Goal: Transaction & Acquisition: Purchase product/service

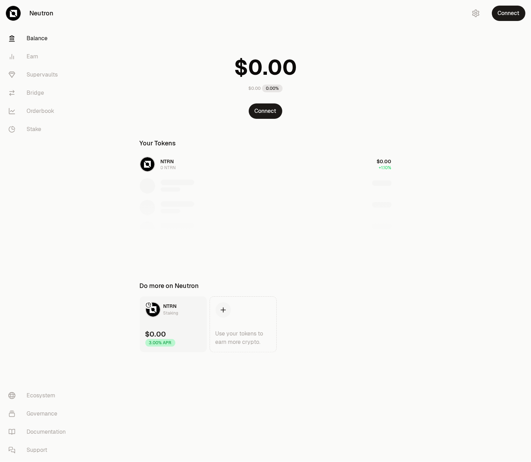
click at [42, 73] on link "Supervaults" at bounding box center [39, 75] width 73 height 18
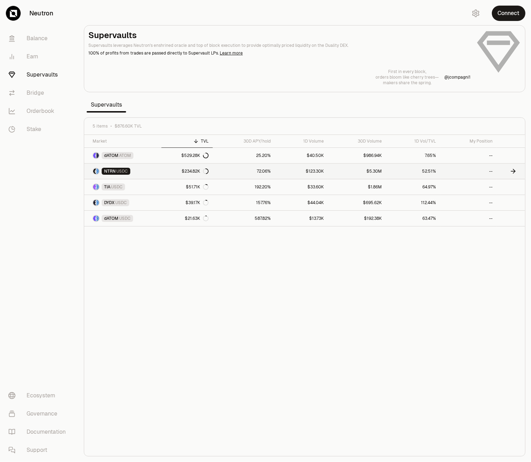
click at [137, 172] on link "NTRN USDC" at bounding box center [122, 171] width 77 height 15
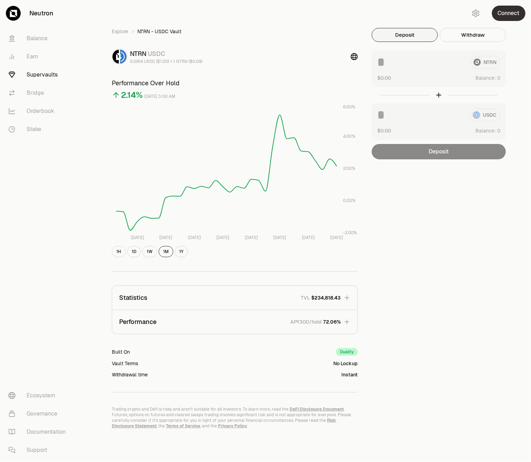
click at [510, 12] on button "Connect" at bounding box center [509, 13] width 34 height 15
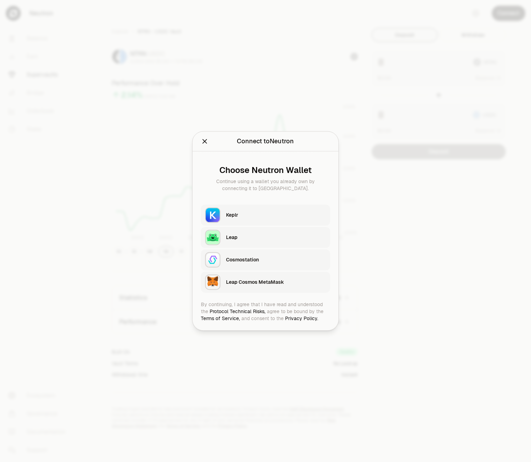
click at [228, 212] on div "Keplr" at bounding box center [276, 215] width 100 height 7
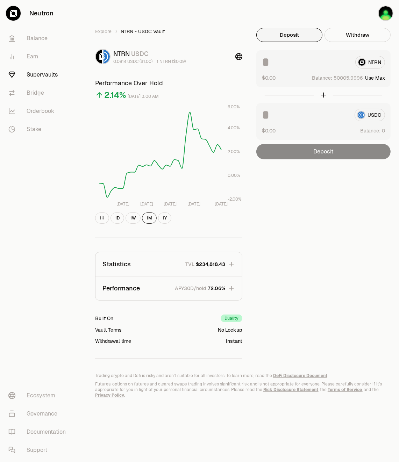
click at [333, 221] on div "Explore NTRN - USDC Vault NTRN USDC 0.0914 USDC ($1.00) = 1 NTRN ($0.09) Perfor…" at bounding box center [239, 193] width 304 height 331
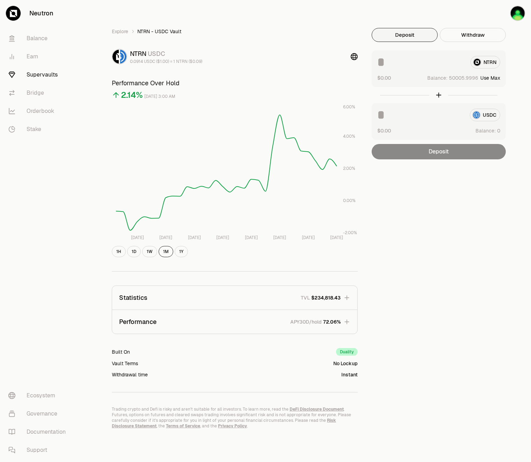
click at [386, 67] on input at bounding box center [422, 62] width 88 height 13
type input "****"
click at [520, 218] on div "Explore NTRN - USDC Vault NTRN USDC 0.0914 USDC ($1.00) = 1 NTRN ($0.09) Perfor…" at bounding box center [304, 231] width 453 height 462
click at [179, 252] on button "1Y" at bounding box center [181, 251] width 13 height 11
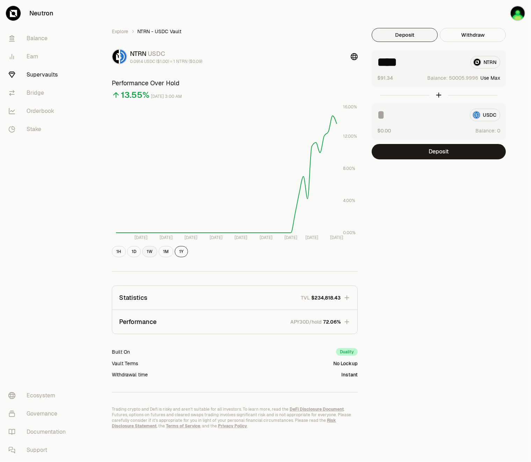
click at [148, 253] on button "1W" at bounding box center [149, 251] width 15 height 11
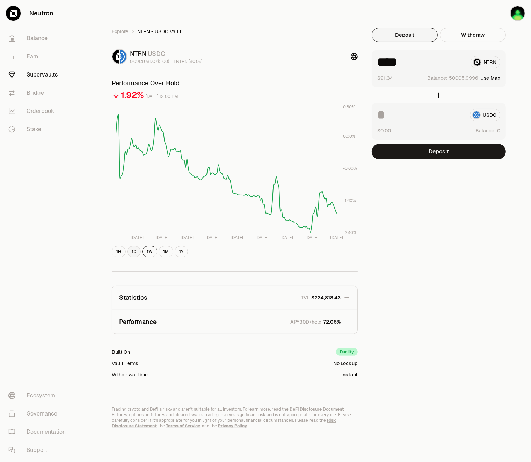
click at [132, 255] on button "1D" at bounding box center [134, 251] width 14 height 11
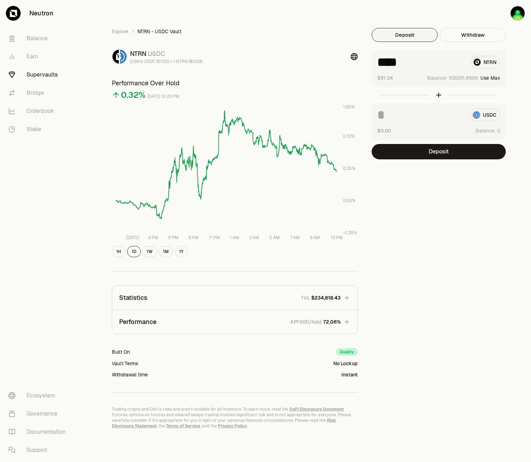
click at [471, 315] on div "Explore NTRN - USDC Vault NTRN USDC 0.0914 USDC ($1.00) = 1 NTRN ($0.09) Perfor…" at bounding box center [304, 228] width 403 height 401
click at [145, 255] on button "1W" at bounding box center [149, 251] width 15 height 11
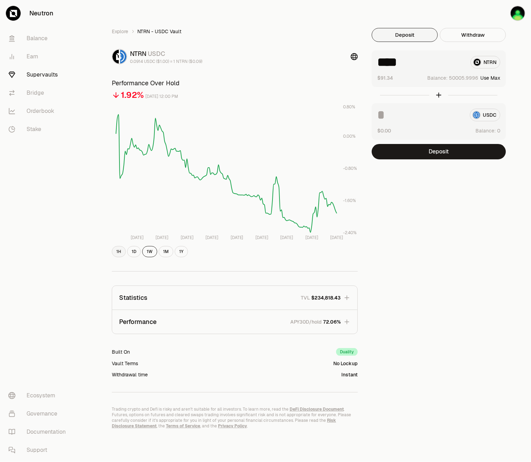
click at [121, 253] on button "1H" at bounding box center [119, 251] width 14 height 11
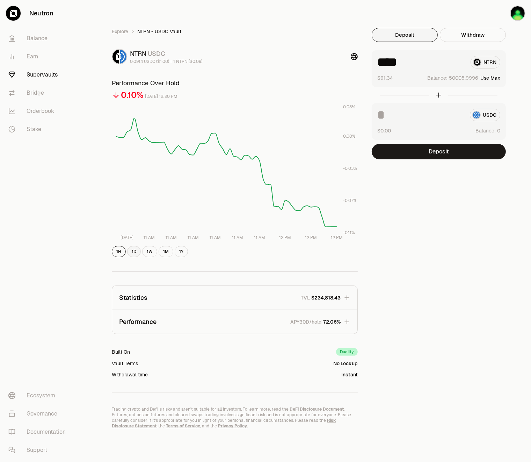
click at [132, 253] on button "1D" at bounding box center [134, 251] width 14 height 11
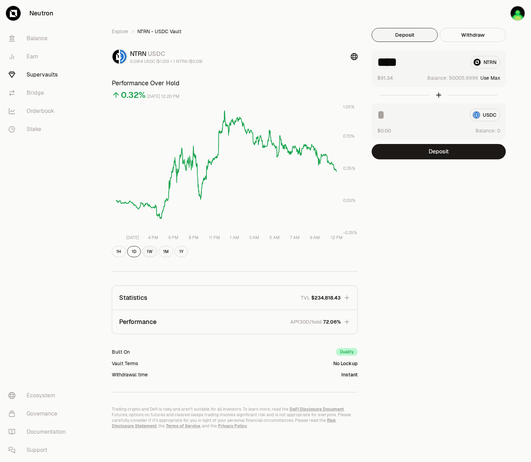
click at [148, 255] on button "1W" at bounding box center [149, 251] width 15 height 11
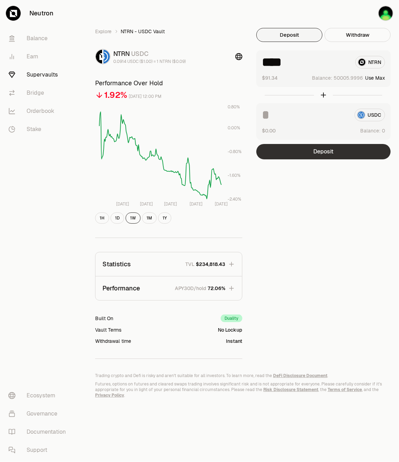
click at [313, 153] on button "Deposit" at bounding box center [323, 151] width 134 height 15
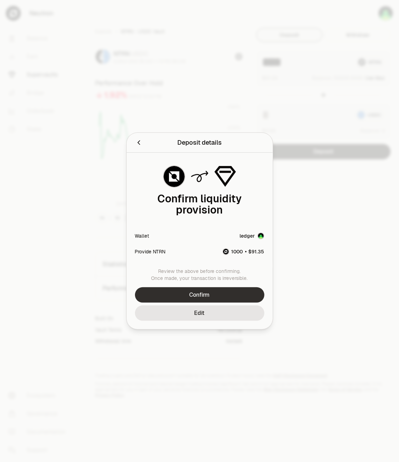
click at [206, 292] on button "Confirm" at bounding box center [199, 294] width 129 height 15
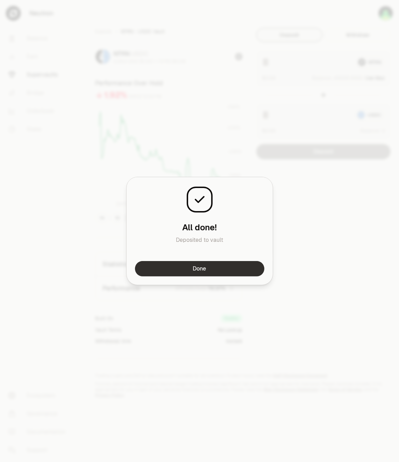
click at [243, 269] on button "Done" at bounding box center [199, 268] width 129 height 15
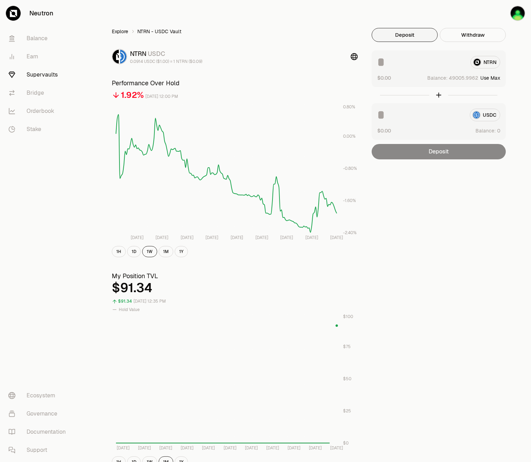
click at [121, 31] on link "Explore" at bounding box center [120, 31] width 16 height 7
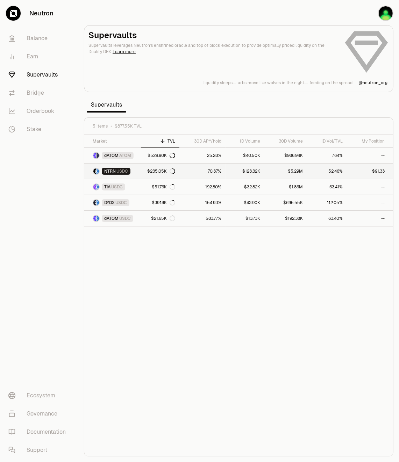
click at [364, 171] on link "$91.33" at bounding box center [370, 171] width 46 height 15
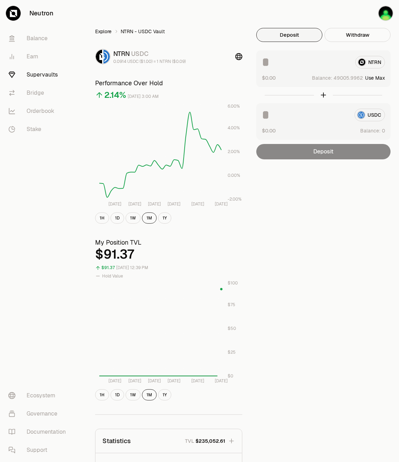
click at [103, 31] on link "Explore" at bounding box center [103, 31] width 16 height 7
